Goal: Transaction & Acquisition: Book appointment/travel/reservation

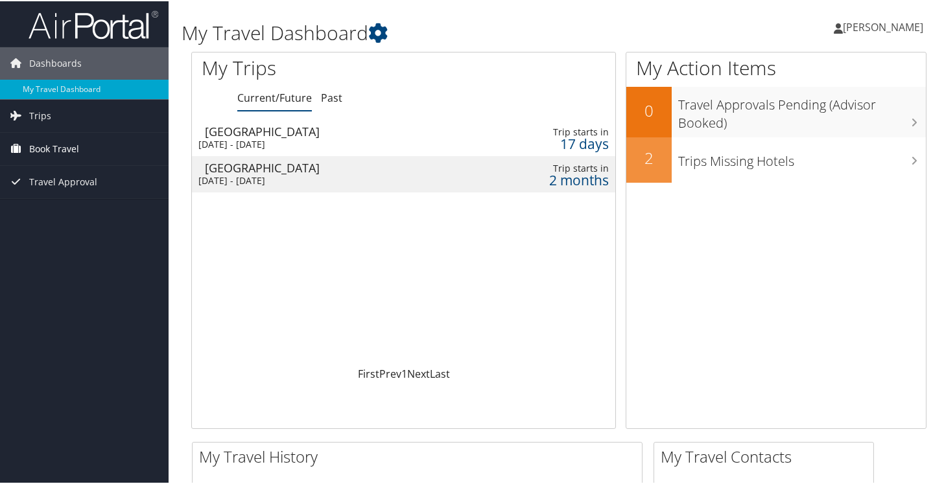
click at [38, 158] on span "Book Travel" at bounding box center [54, 148] width 50 height 32
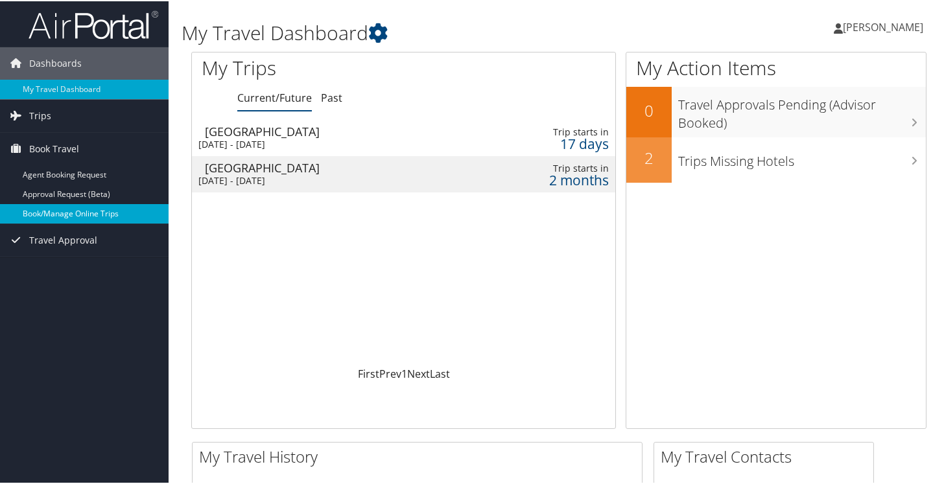
click at [70, 214] on link "Book/Manage Online Trips" at bounding box center [84, 212] width 169 height 19
click at [326, 95] on link "Past" at bounding box center [331, 96] width 21 height 14
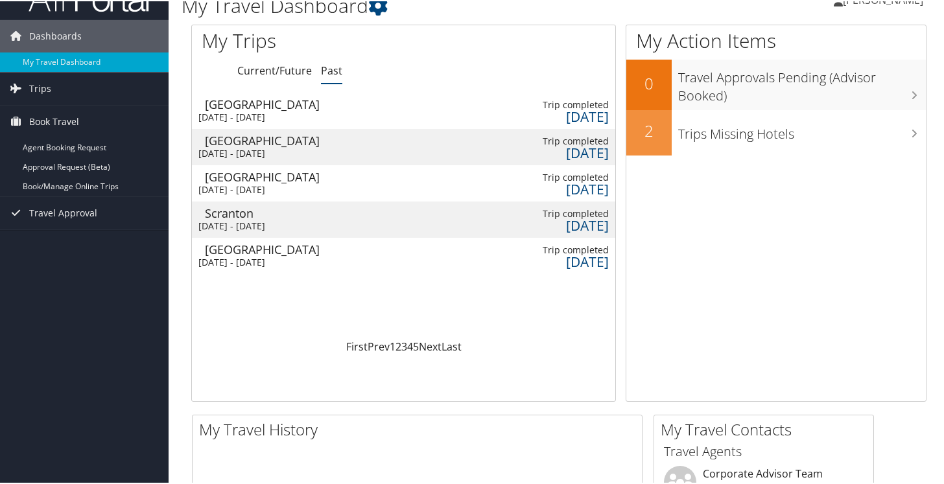
scroll to position [30, 0]
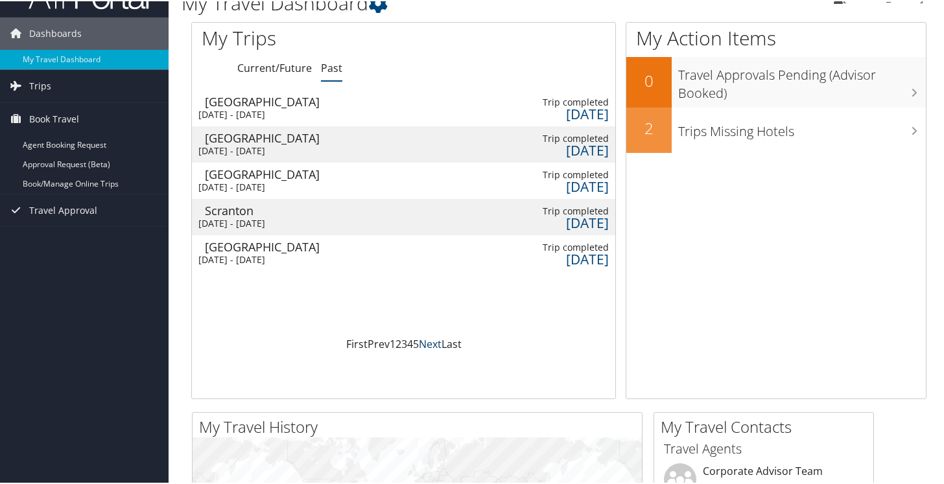
click at [430, 344] on link "Next" at bounding box center [430, 343] width 23 height 14
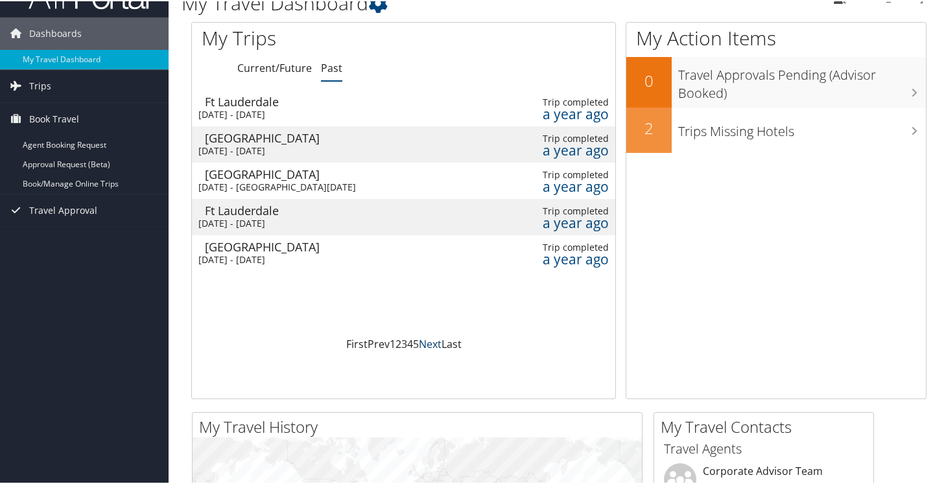
click at [430, 344] on link "Next" at bounding box center [430, 343] width 23 height 14
click at [474, 206] on td at bounding box center [482, 216] width 17 height 36
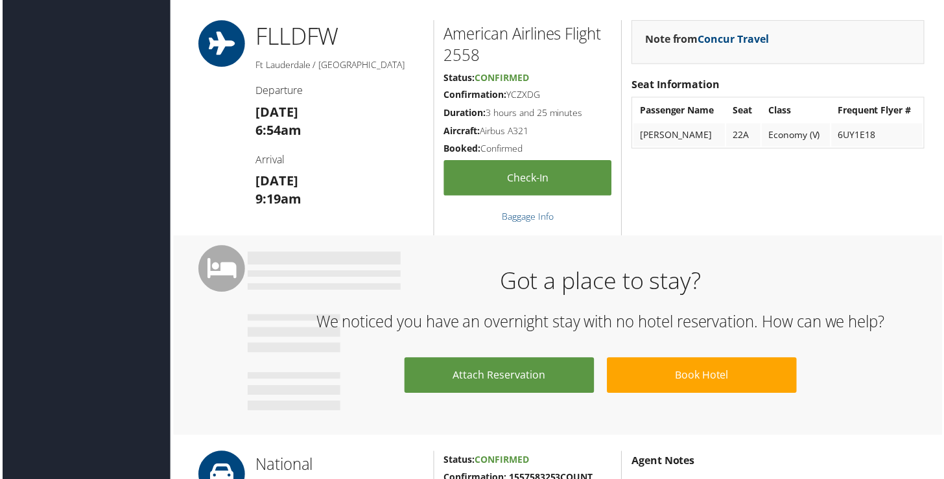
scroll to position [342, 0]
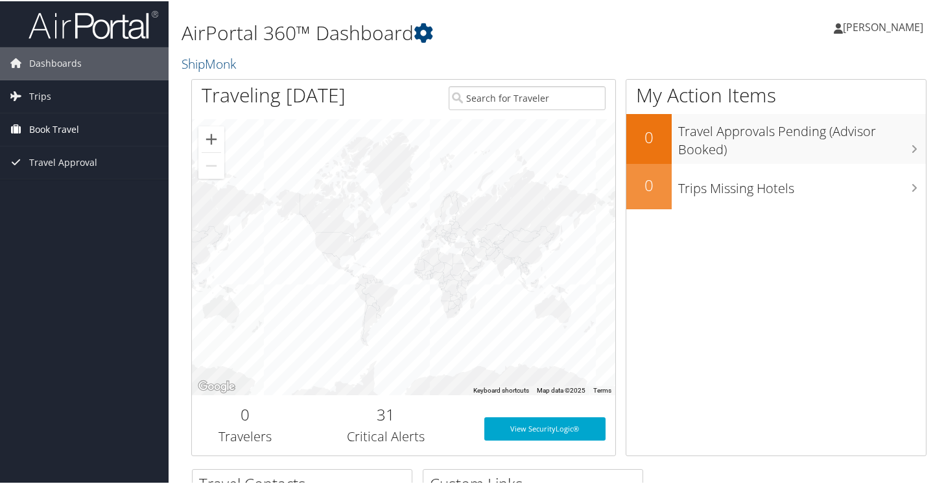
click at [79, 126] on link "Book Travel" at bounding box center [84, 128] width 169 height 32
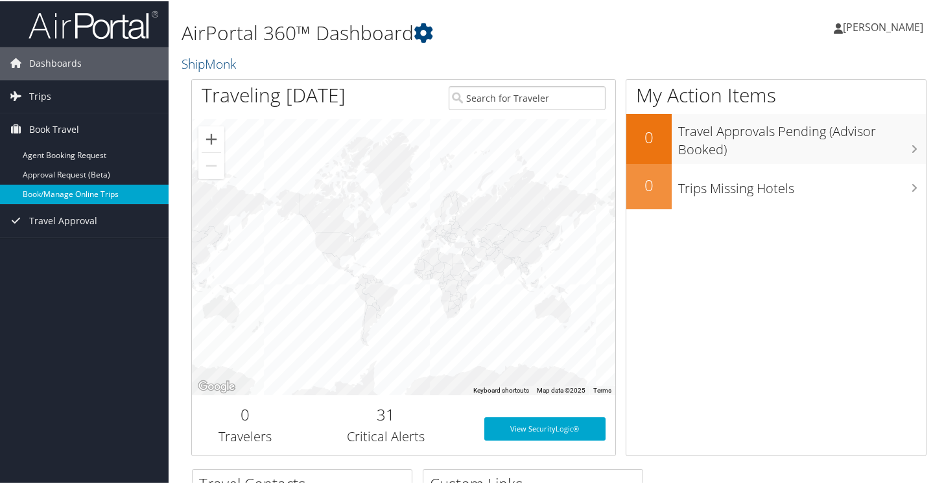
click at [67, 193] on link "Book/Manage Online Trips" at bounding box center [84, 193] width 169 height 19
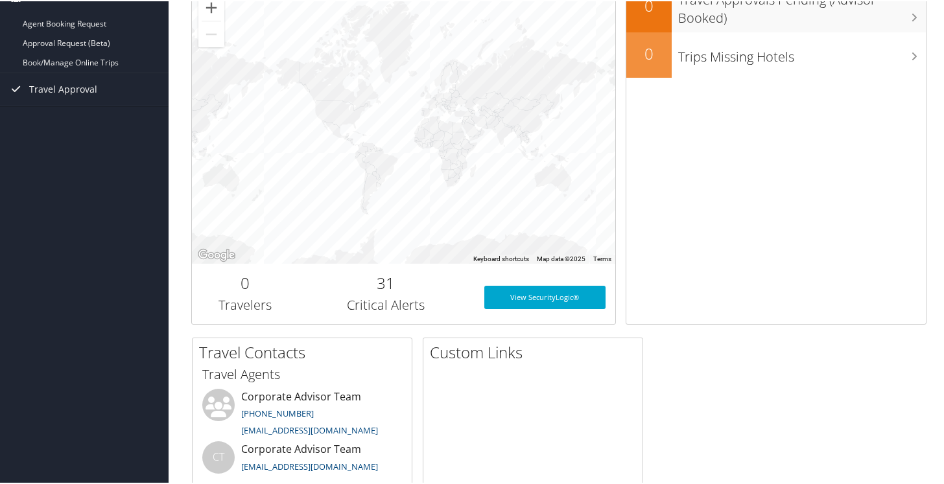
scroll to position [265, 0]
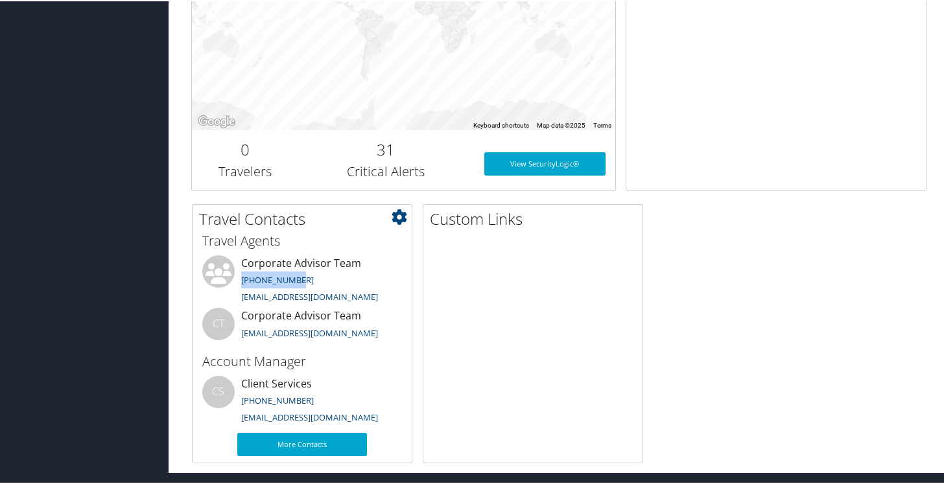
drag, startPoint x: 307, startPoint y: 280, endPoint x: 240, endPoint y: 280, distance: 66.8
click at [240, 280] on li "Corporate Advisor Team 800-600-3737 trips@cbtravel.com" at bounding box center [302, 280] width 213 height 53
copy link "[PHONE_NUMBER]"
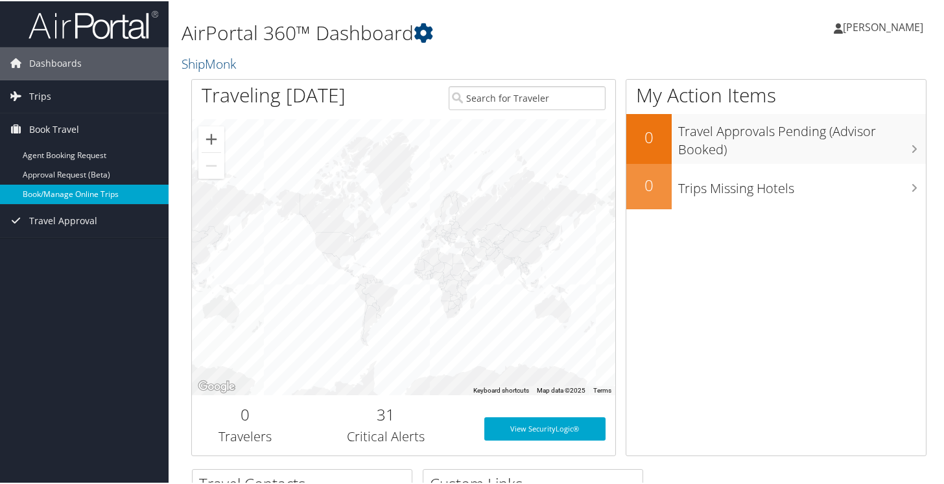
click at [56, 191] on link "Book/Manage Online Trips" at bounding box center [84, 193] width 169 height 19
